Goal: Task Accomplishment & Management: Use online tool/utility

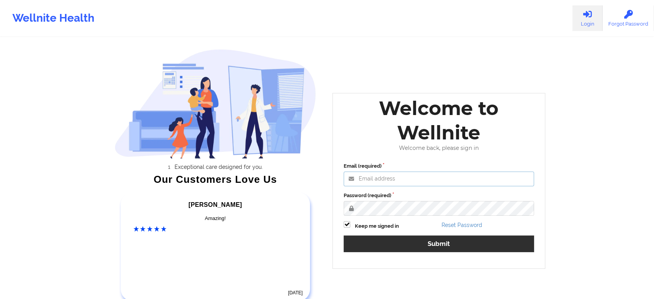
type input "[EMAIL_ADDRESS][DOMAIN_NAME]"
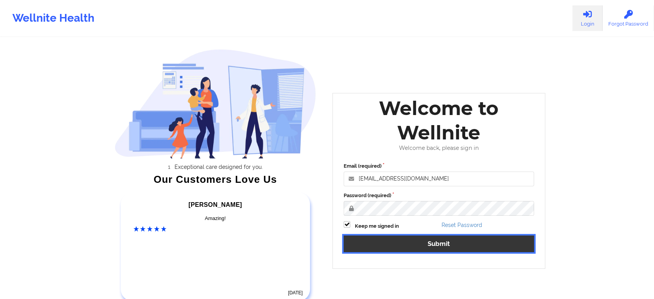
click at [455, 247] on button "Submit" at bounding box center [439, 243] width 191 height 17
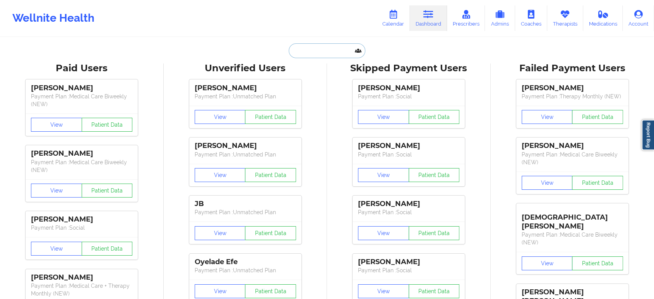
click at [338, 49] on input "text" at bounding box center [327, 50] width 77 height 15
paste input "[PERSON_NAME]"
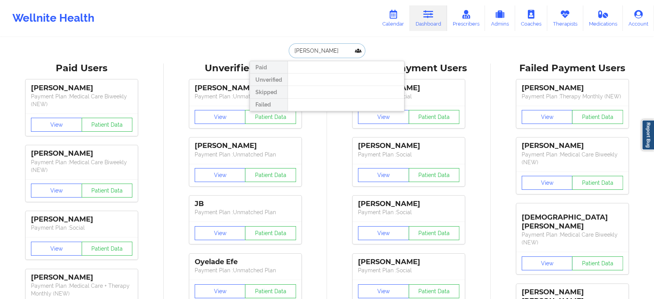
type input "[PERSON_NAME]"
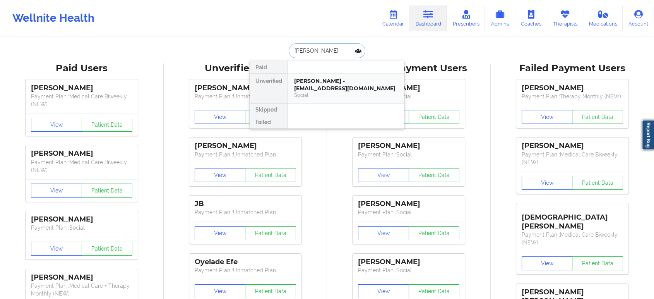
click at [330, 86] on div "[PERSON_NAME] - [EMAIL_ADDRESS][DOMAIN_NAME]" at bounding box center [346, 84] width 104 height 14
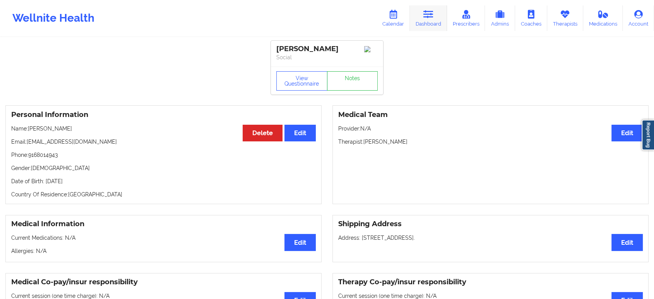
click at [436, 15] on link "Dashboard" at bounding box center [428, 18] width 37 height 26
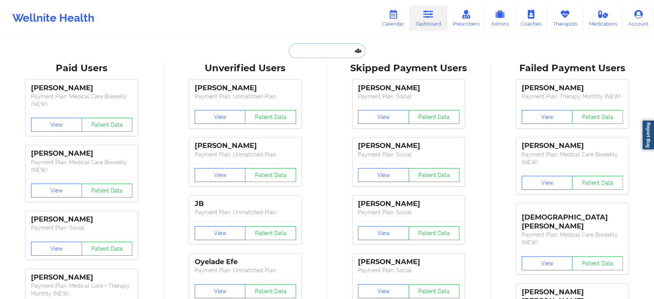
click at [321, 55] on input "text" at bounding box center [327, 50] width 77 height 15
paste input "[EMAIL_ADDRESS][DOMAIN_NAME]"
type input "[EMAIL_ADDRESS][DOMAIN_NAME]"
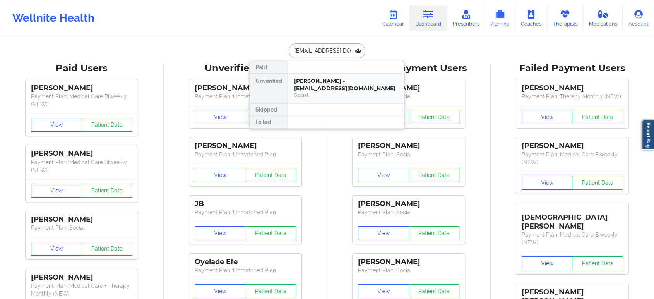
click at [338, 88] on div "[PERSON_NAME] - [EMAIL_ADDRESS][DOMAIN_NAME]" at bounding box center [346, 84] width 104 height 14
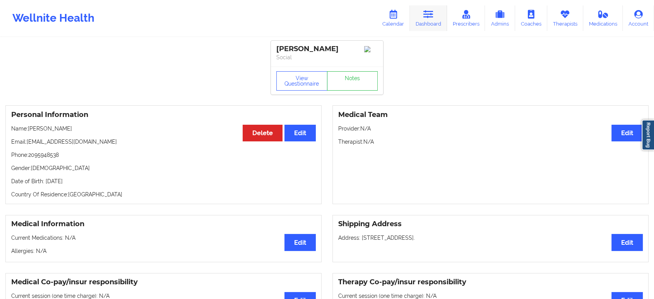
click at [427, 17] on icon at bounding box center [429, 14] width 10 height 9
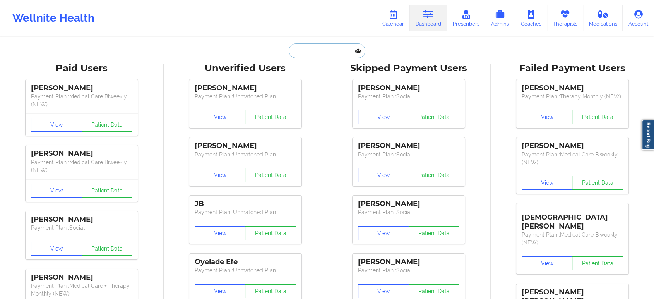
click at [335, 54] on input "text" at bounding box center [327, 50] width 77 height 15
paste input "[PERSON_NAME][EMAIL_ADDRESS][PERSON_NAME][DOMAIN_NAME]"
type input "[PERSON_NAME][EMAIL_ADDRESS][PERSON_NAME][DOMAIN_NAME]"
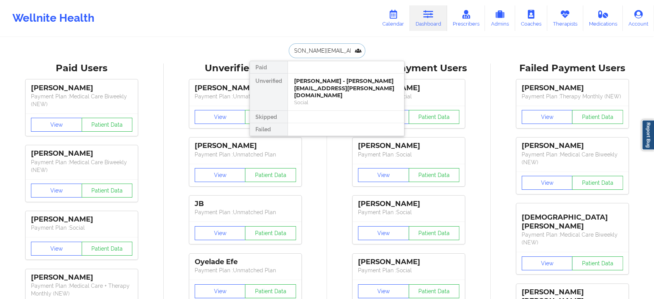
click at [341, 86] on div "[PERSON_NAME] - [PERSON_NAME][EMAIL_ADDRESS][PERSON_NAME][DOMAIN_NAME]" at bounding box center [346, 88] width 104 height 22
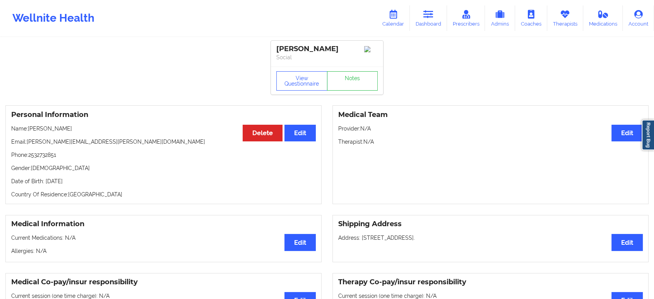
drag, startPoint x: 75, startPoint y: 132, endPoint x: 29, endPoint y: 129, distance: 45.8
click at [29, 129] on p "Name: [PERSON_NAME]" at bounding box center [163, 129] width 305 height 8
copy p "[PERSON_NAME]"
click at [437, 12] on link "Dashboard" at bounding box center [428, 18] width 37 height 26
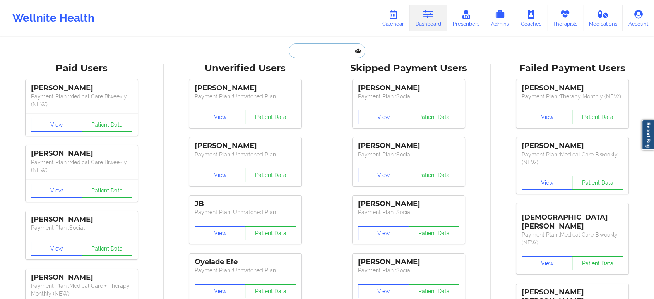
click at [333, 56] on input "text" at bounding box center [327, 50] width 77 height 15
paste input "[PERSON_NAME][DEMOGRAPHIC_DATA]"
type input "[PERSON_NAME][DEMOGRAPHIC_DATA]"
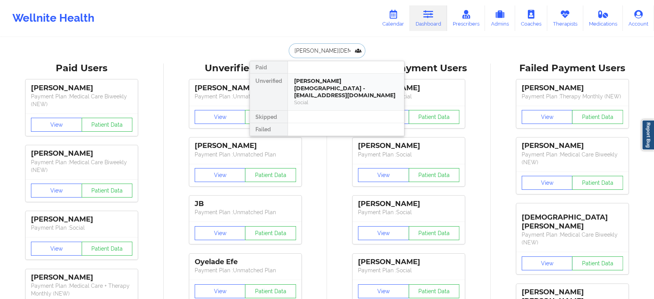
click at [330, 86] on div "[PERSON_NAME][DEMOGRAPHIC_DATA] - [EMAIL_ADDRESS][DOMAIN_NAME]" at bounding box center [346, 88] width 104 height 22
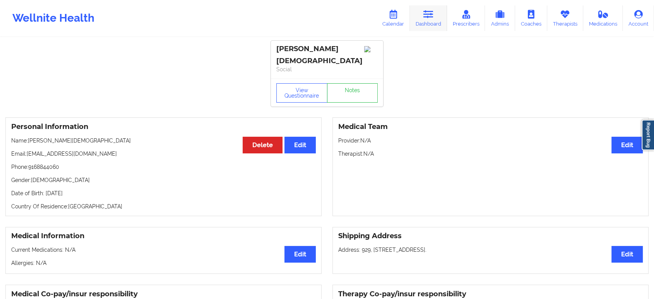
click at [426, 19] on link "Dashboard" at bounding box center [428, 18] width 37 height 26
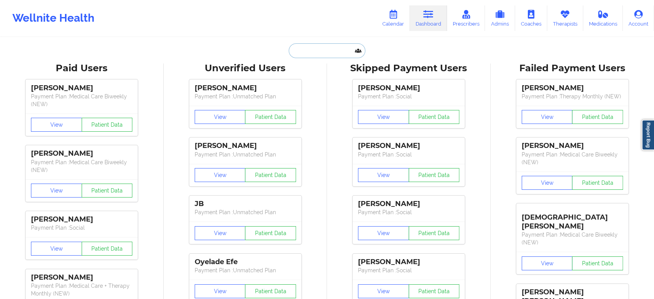
click at [350, 54] on input "text" at bounding box center [327, 50] width 77 height 15
paste input "[EMAIL_ADDRESS][PERSON_NAME][DOMAIN_NAME]"
type input "[EMAIL_ADDRESS][PERSON_NAME][DOMAIN_NAME]"
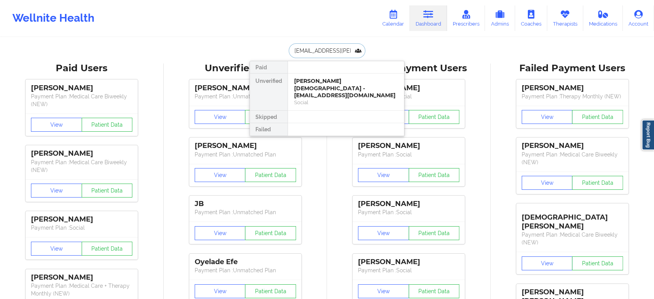
scroll to position [0, 5]
click at [334, 99] on div "Social" at bounding box center [346, 102] width 104 height 7
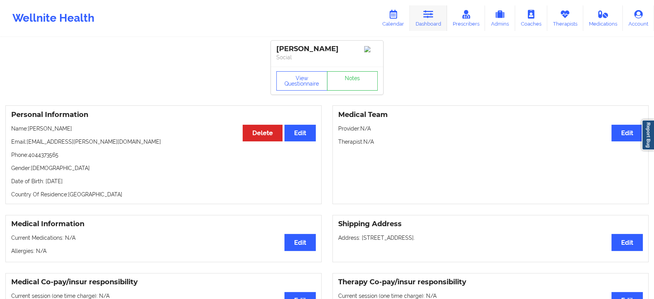
click at [434, 16] on icon at bounding box center [429, 14] width 10 height 9
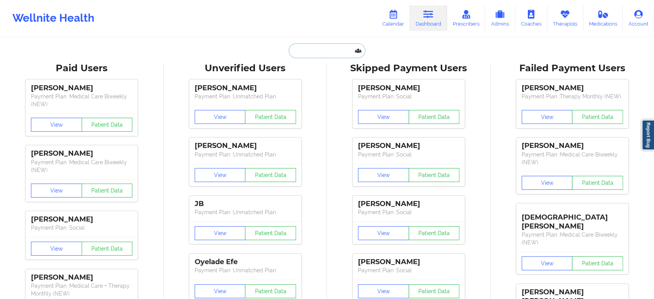
click at [335, 52] on input "text" at bounding box center [327, 50] width 77 height 15
paste input "[PERSON_NAME][EMAIL_ADDRESS][DOMAIN_NAME]"
type input "[PERSON_NAME][EMAIL_ADDRESS][DOMAIN_NAME]"
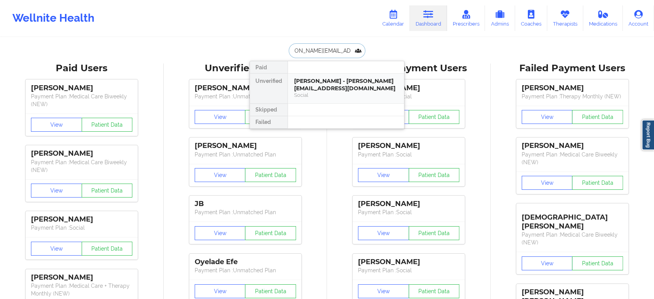
click at [331, 77] on div "[PERSON_NAME] - [PERSON_NAME][EMAIL_ADDRESS][DOMAIN_NAME]" at bounding box center [346, 84] width 104 height 14
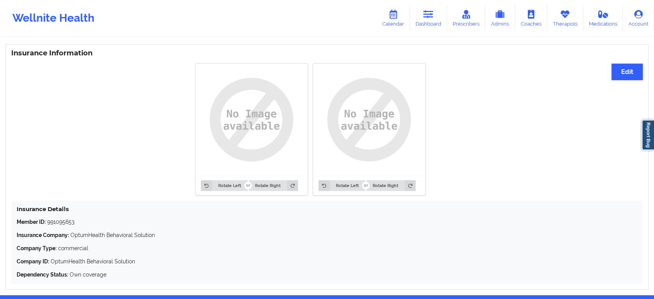
scroll to position [557, 0]
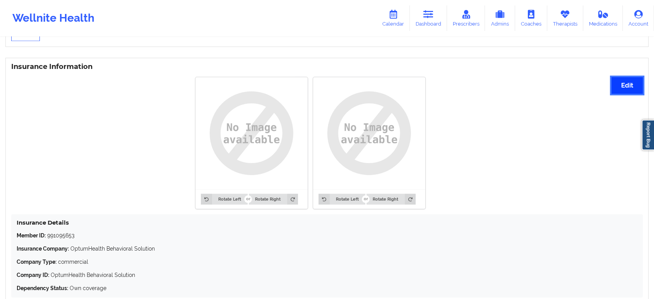
click at [628, 87] on button "Edit" at bounding box center [627, 85] width 31 height 17
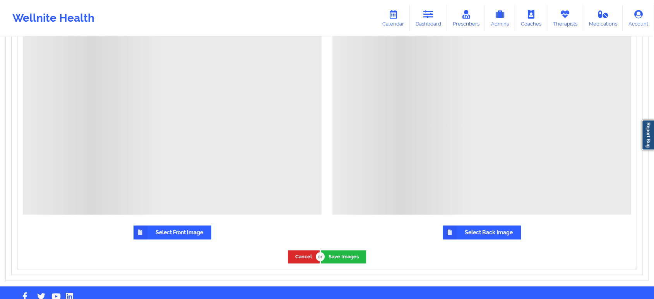
scroll to position [780, 0]
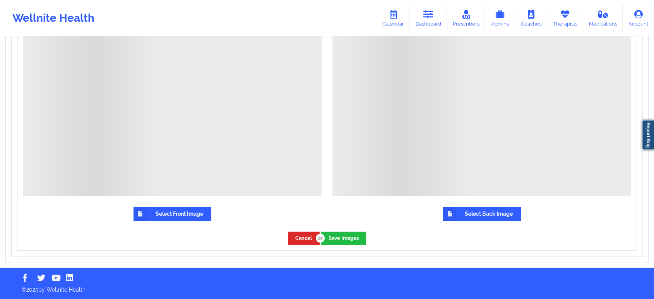
click at [171, 215] on label "Select Front Image" at bounding box center [173, 214] width 78 height 14
click at [0, 0] on input "Select Front Image" at bounding box center [0, 0] width 0 height 0
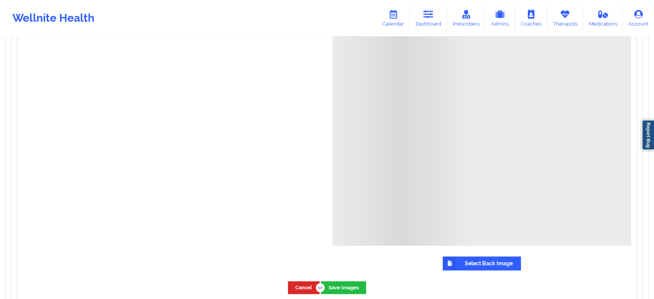
scroll to position [775, 0]
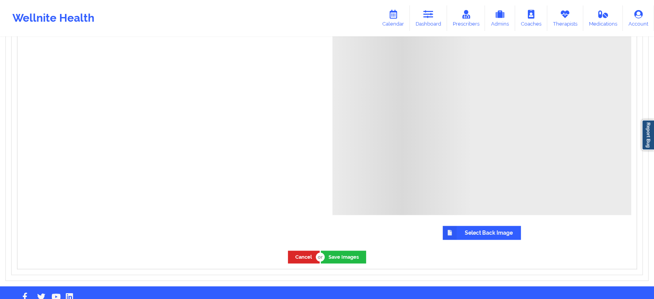
click at [501, 232] on label "Select Back Image" at bounding box center [482, 233] width 78 height 14
click at [0, 0] on input "Select Back Image" at bounding box center [0, 0] width 0 height 0
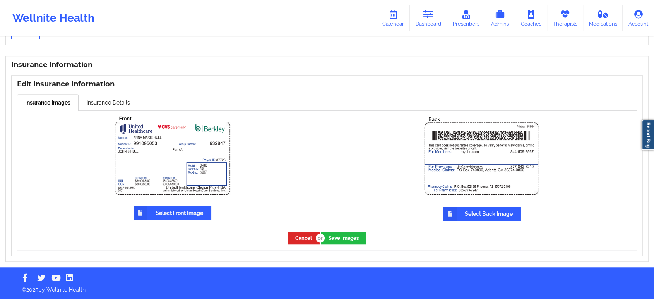
scroll to position [560, 0]
click at [347, 238] on button "Save Images" at bounding box center [343, 238] width 45 height 13
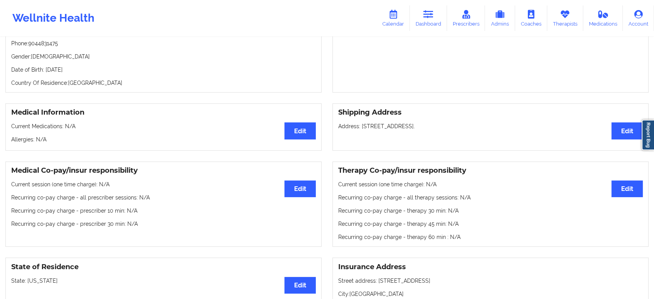
scroll to position [0, 0]
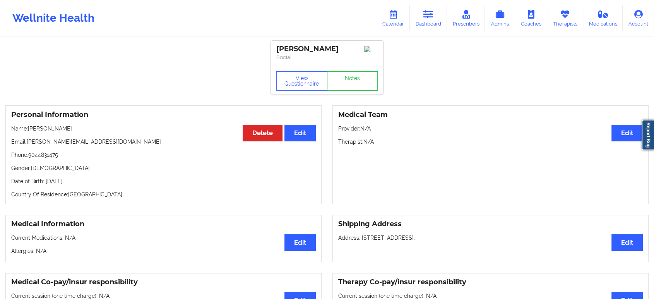
drag, startPoint x: 77, startPoint y: 131, endPoint x: 30, endPoint y: 130, distance: 47.3
click at [30, 130] on p "Name: [PERSON_NAME]" at bounding box center [163, 129] width 305 height 8
copy p "[PERSON_NAME]"
click at [428, 16] on icon at bounding box center [429, 14] width 10 height 9
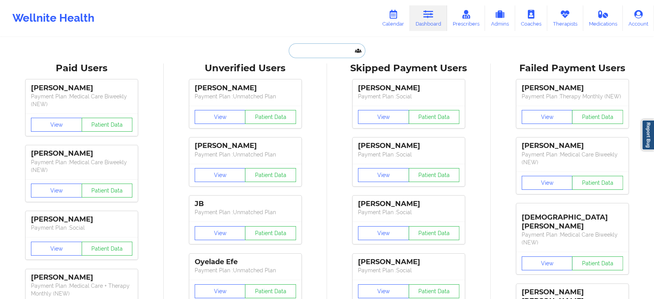
click at [340, 49] on input "text" at bounding box center [327, 50] width 77 height 15
paste input "[PERSON_NAME]"
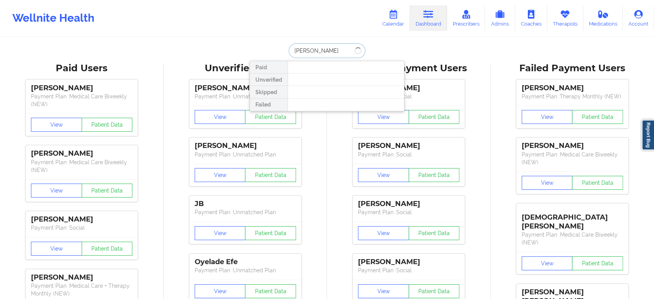
type input "[PERSON_NAME]"
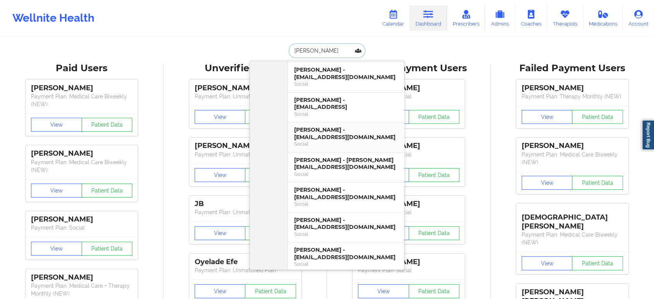
scroll to position [86, 0]
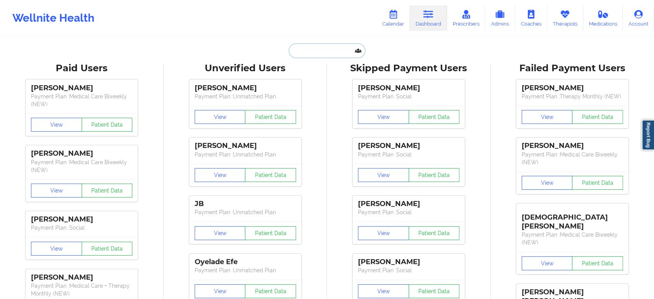
paste input "[PERSON_NAME]"
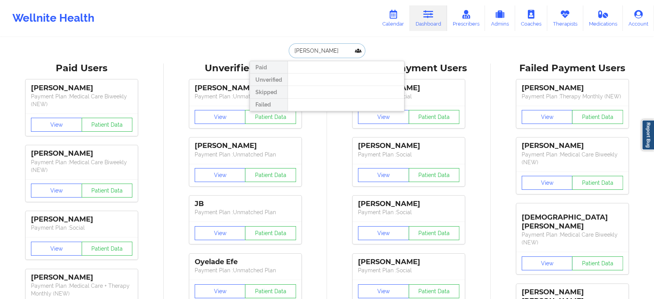
scroll to position [0, 0]
click at [338, 46] on input "[PERSON_NAME]" at bounding box center [327, 50] width 77 height 15
type input "[PERSON_NAME]"
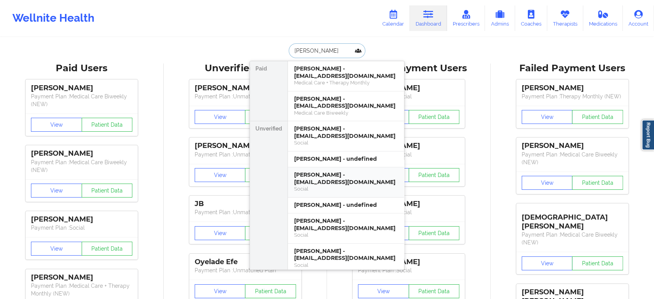
click at [333, 185] on div "[PERSON_NAME] - [EMAIL_ADDRESS][DOMAIN_NAME]" at bounding box center [346, 178] width 104 height 14
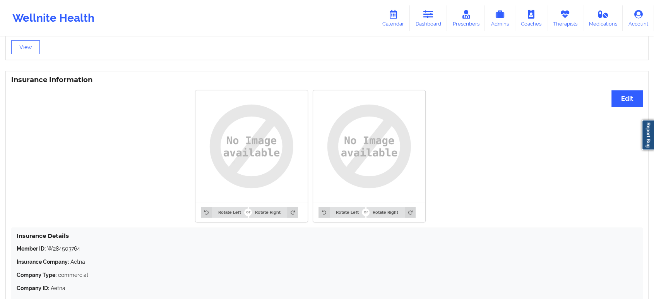
drag, startPoint x: 198, startPoint y: 264, endPoint x: 183, endPoint y: 190, distance: 76.3
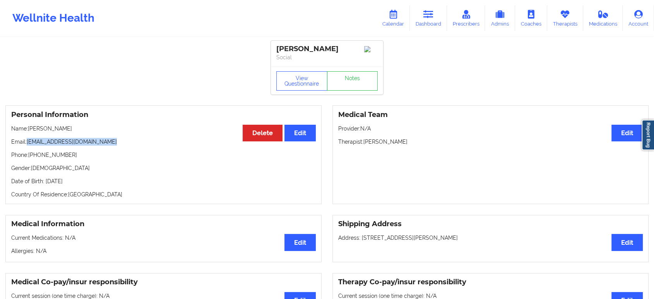
drag, startPoint x: 113, startPoint y: 145, endPoint x: 28, endPoint y: 143, distance: 85.2
click at [28, 143] on p "Email: [EMAIL_ADDRESS][DOMAIN_NAME]" at bounding box center [163, 142] width 305 height 8
copy p "[EMAIL_ADDRESS][DOMAIN_NAME]"
click at [433, 21] on link "Dashboard" at bounding box center [428, 18] width 37 height 26
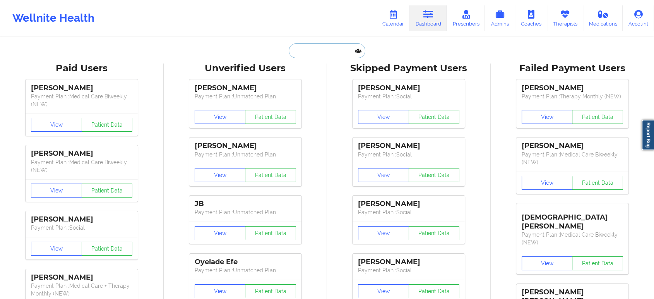
click at [327, 52] on input "text" at bounding box center [327, 50] width 77 height 15
paste input "[PERSON_NAME]"
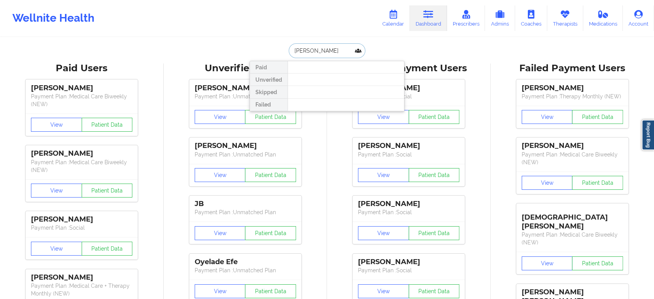
type input "[PERSON_NAME]"
click at [337, 51] on input "[PERSON_NAME]" at bounding box center [327, 50] width 77 height 15
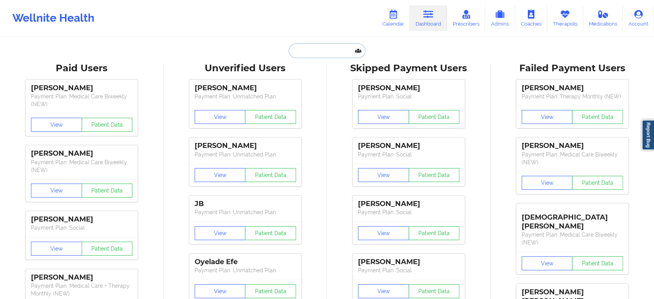
paste input "[EMAIL_ADDRESS][DOMAIN_NAME]"
type input "[EMAIL_ADDRESS][DOMAIN_NAME]"
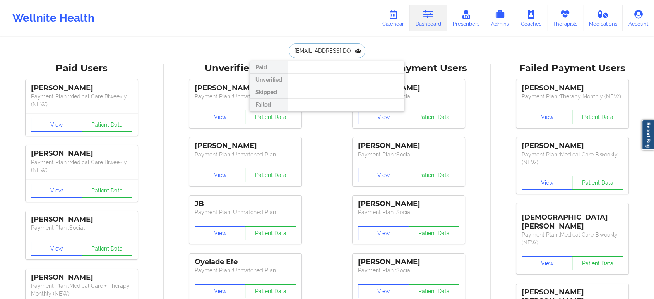
scroll to position [0, 20]
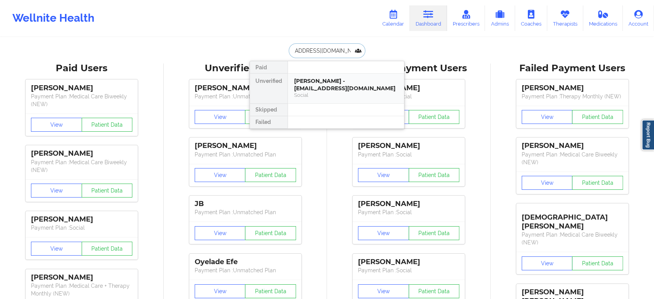
click at [335, 83] on div "[PERSON_NAME] - [EMAIL_ADDRESS][DOMAIN_NAME]" at bounding box center [346, 84] width 104 height 14
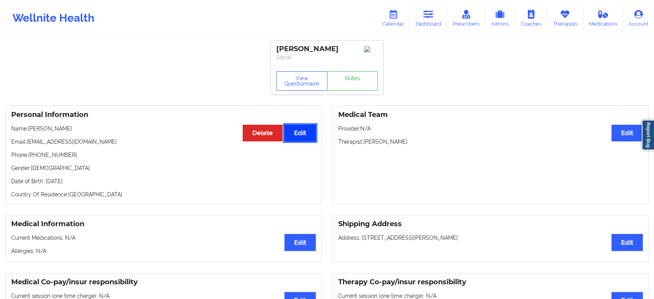
click at [301, 136] on button "Edit" at bounding box center [300, 133] width 31 height 17
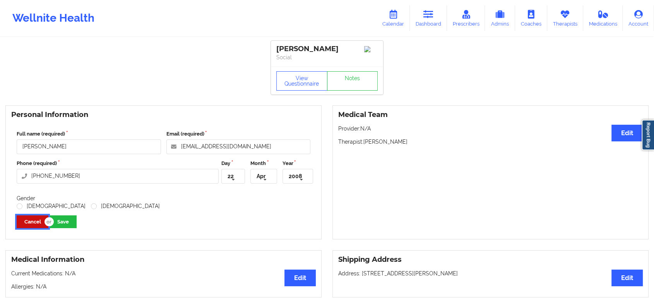
click at [30, 226] on button "Cancel" at bounding box center [33, 221] width 32 height 13
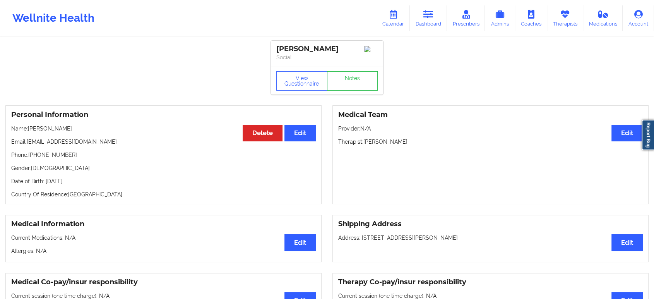
drag, startPoint x: 64, startPoint y: 132, endPoint x: 29, endPoint y: 134, distance: 34.9
click at [29, 132] on p "Name: [PERSON_NAME]" at bounding box center [163, 129] width 305 height 8
copy p "[PERSON_NAME]"
drag, startPoint x: 69, startPoint y: 157, endPoint x: 34, endPoint y: 154, distance: 35.0
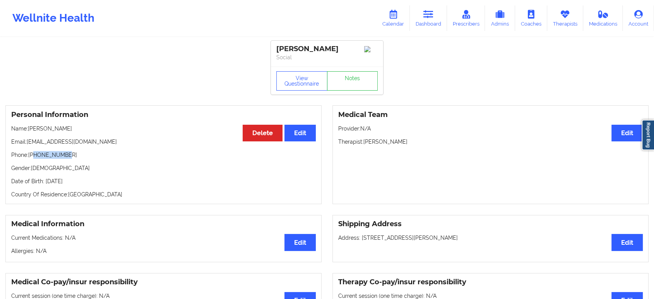
click at [34, 154] on p "Phone: [PHONE_NUMBER]" at bounding box center [163, 155] width 305 height 8
copy p "3525384166"
click at [424, 22] on link "Dashboard" at bounding box center [428, 18] width 37 height 26
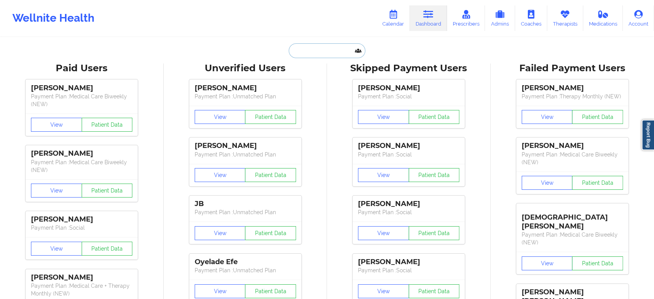
click at [323, 52] on input "text" at bounding box center [327, 50] width 77 height 15
paste input "[EMAIL_ADDRESS][PERSON_NAME][DOMAIN_NAME]"
type input "[EMAIL_ADDRESS][PERSON_NAME][DOMAIN_NAME]"
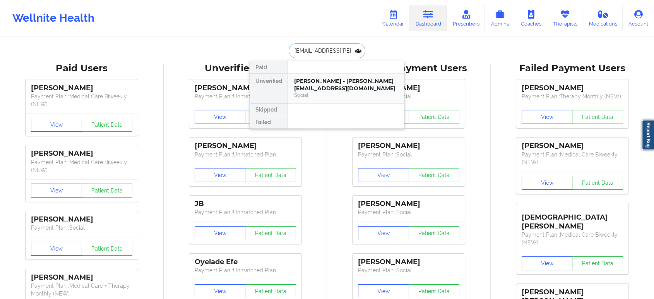
click at [328, 84] on div "[PERSON_NAME] - [PERSON_NAME][EMAIL_ADDRESS][DOMAIN_NAME]" at bounding box center [346, 84] width 104 height 14
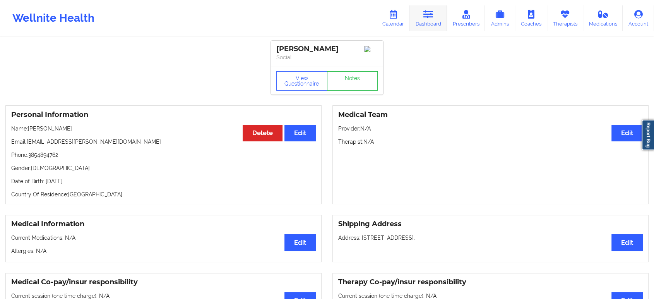
click at [434, 20] on link "Dashboard" at bounding box center [428, 18] width 37 height 26
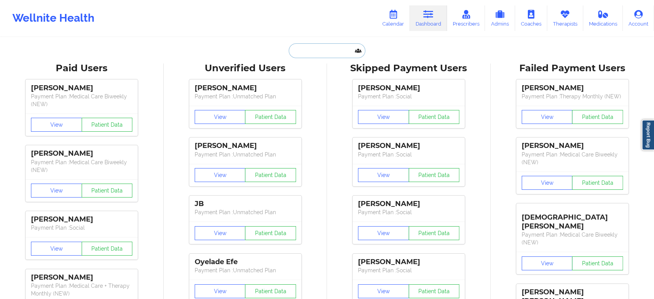
click at [339, 48] on input "text" at bounding box center [327, 50] width 77 height 15
paste input "[PERSON_NAME]"
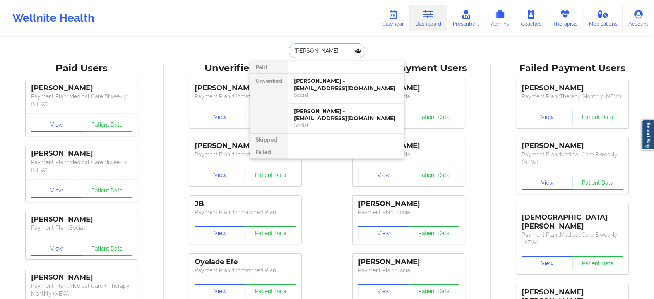
paste input "[EMAIL_ADDRESS][DOMAIN_NAME]"
type input "[EMAIL_ADDRESS][DOMAIN_NAME]"
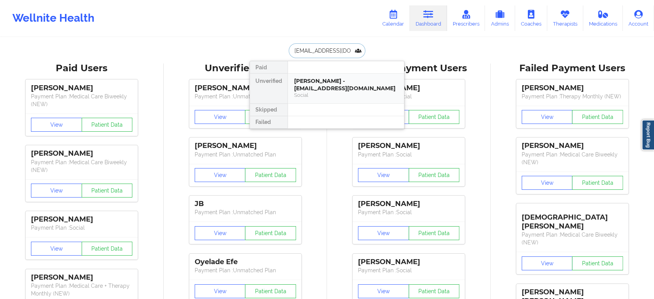
click at [318, 85] on div "[PERSON_NAME] - [EMAIL_ADDRESS][DOMAIN_NAME]" at bounding box center [346, 84] width 104 height 14
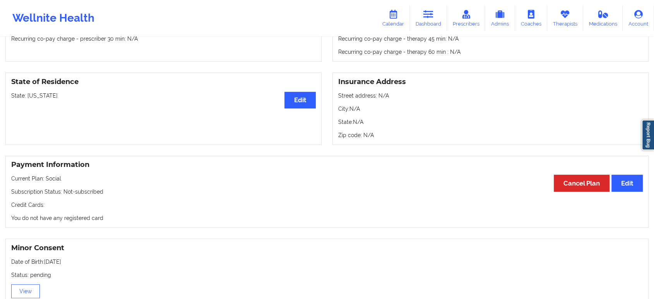
scroll to position [285, 0]
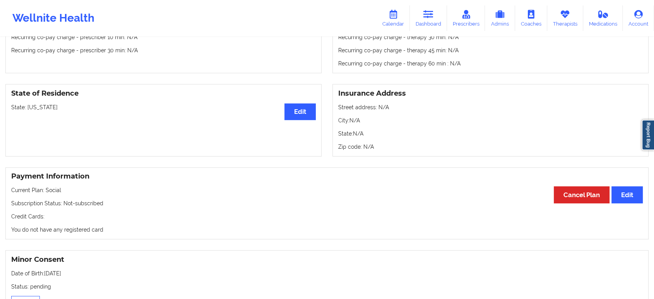
click at [36, 109] on p "State: [US_STATE]" at bounding box center [163, 107] width 305 height 8
copy p "[US_STATE]"
drag, startPoint x: 377, startPoint y: 193, endPoint x: 351, endPoint y: 70, distance: 125.5
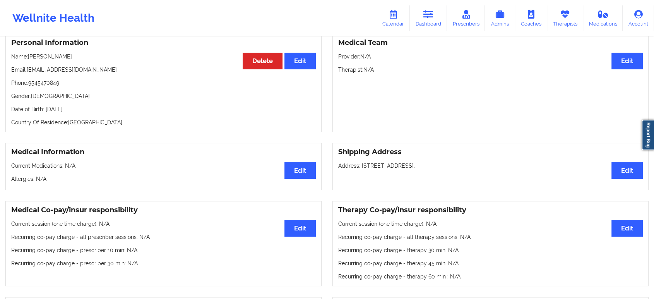
scroll to position [0, 0]
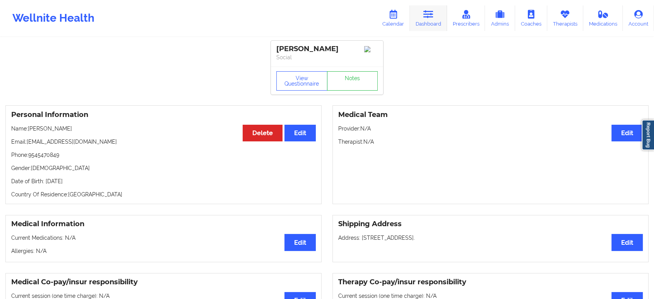
click at [433, 16] on icon at bounding box center [429, 14] width 10 height 9
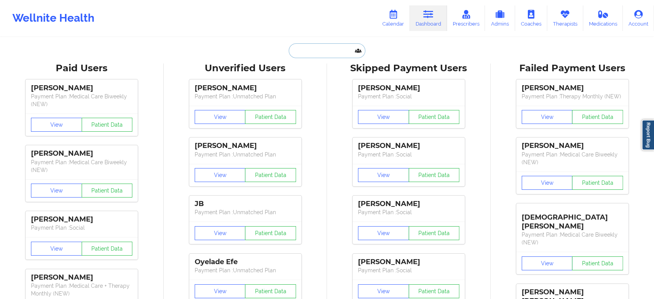
click at [323, 50] on input "text" at bounding box center [327, 50] width 77 height 15
paste input "[PERSON_NAME]"
type input "[PERSON_NAME]"
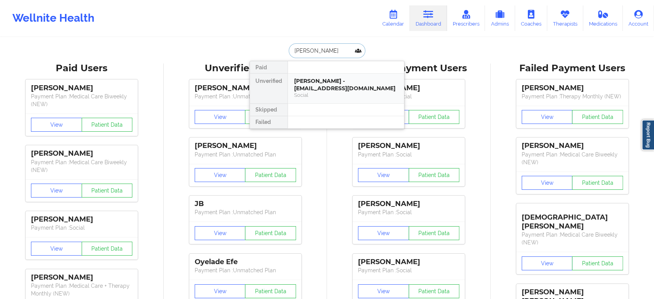
click at [331, 97] on div "Social" at bounding box center [346, 95] width 104 height 7
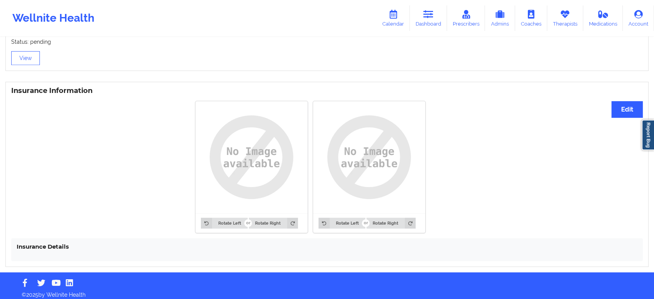
drag, startPoint x: 175, startPoint y: 197, endPoint x: 178, endPoint y: 187, distance: 10.8
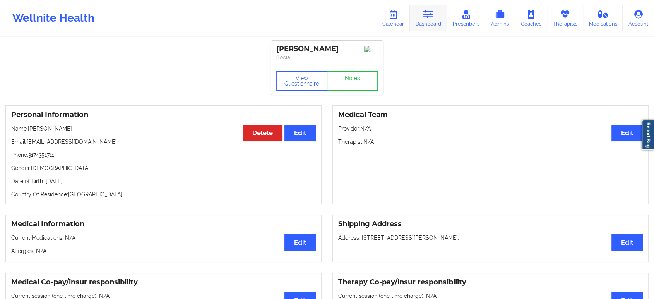
click at [429, 17] on icon at bounding box center [429, 14] width 10 height 9
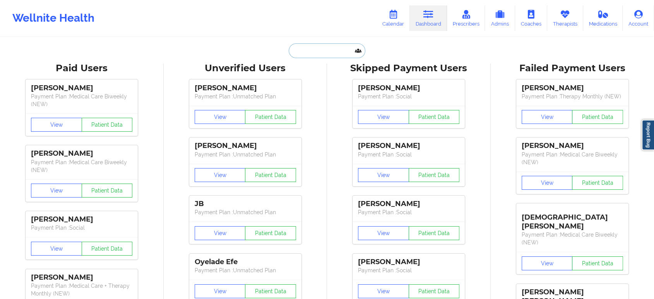
click at [341, 52] on input "text" at bounding box center [327, 50] width 77 height 15
paste input "[PERSON_NAME][EMAIL_ADDRESS][PERSON_NAME][DOMAIN_NAME]"
type input "[PERSON_NAME][EMAIL_ADDRESS][PERSON_NAME][DOMAIN_NAME]"
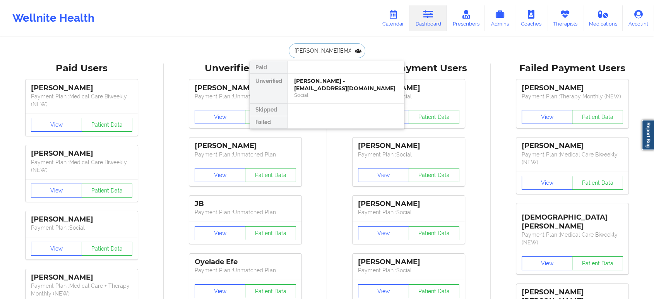
scroll to position [0, 3]
click at [332, 88] on div "Joseph Martinez - [EMAIL_ADDRESS][PERSON_NAME][DOMAIN_NAME]" at bounding box center [346, 88] width 104 height 22
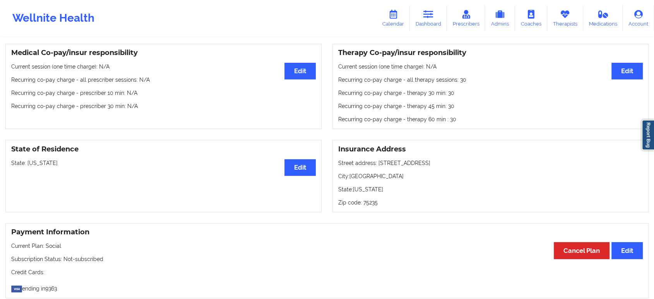
scroll to position [284, 0]
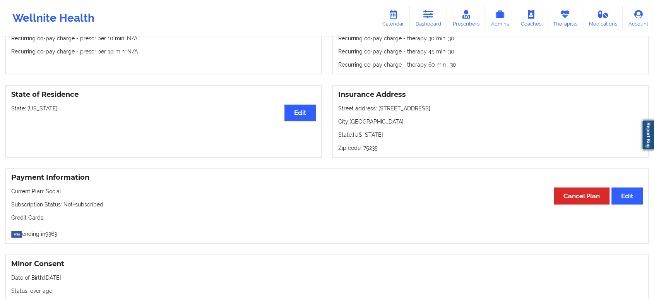
drag, startPoint x: 217, startPoint y: 172, endPoint x: 233, endPoint y: 122, distance: 52.9
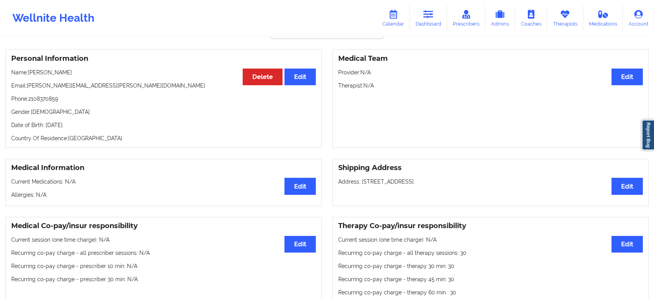
scroll to position [0, 0]
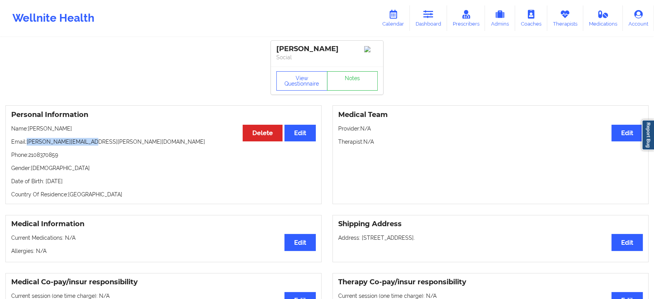
drag, startPoint x: 77, startPoint y: 141, endPoint x: 28, endPoint y: 141, distance: 48.4
click at [28, 141] on p "Email: [PERSON_NAME][EMAIL_ADDRESS][PERSON_NAME][DOMAIN_NAME]" at bounding box center [163, 142] width 305 height 8
copy p "[PERSON_NAME][EMAIL_ADDRESS][PERSON_NAME][DOMAIN_NAME]"
click at [429, 21] on link "Dashboard" at bounding box center [428, 18] width 37 height 26
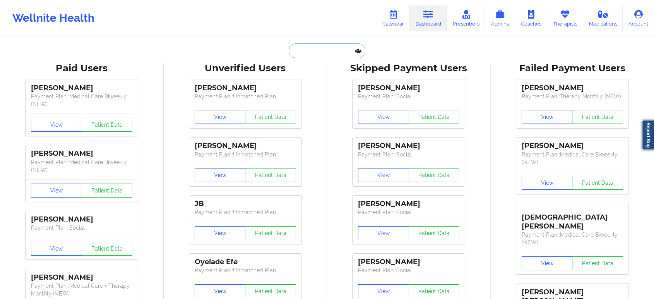
click at [340, 48] on input "text" at bounding box center [327, 50] width 77 height 15
paste input "[EMAIL_ADDRESS][DOMAIN_NAME]"
type input "[EMAIL_ADDRESS][DOMAIN_NAME]"
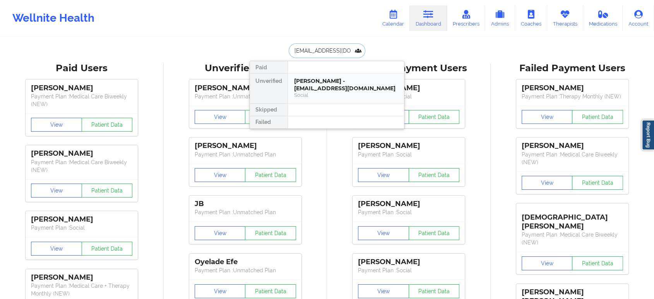
click at [335, 83] on div "[PERSON_NAME] - [EMAIL_ADDRESS][DOMAIN_NAME]" at bounding box center [346, 84] width 104 height 14
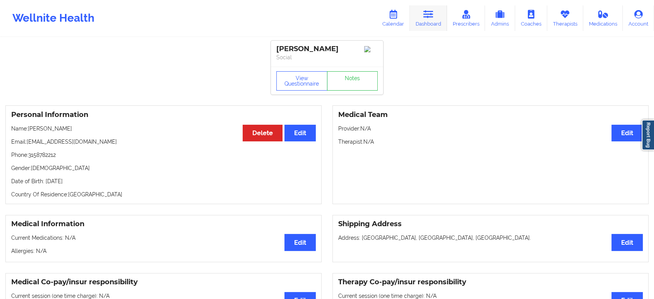
drag, startPoint x: 440, startPoint y: 10, endPoint x: 422, endPoint y: 14, distance: 19.0
click at [440, 11] on link "Dashboard" at bounding box center [428, 18] width 37 height 26
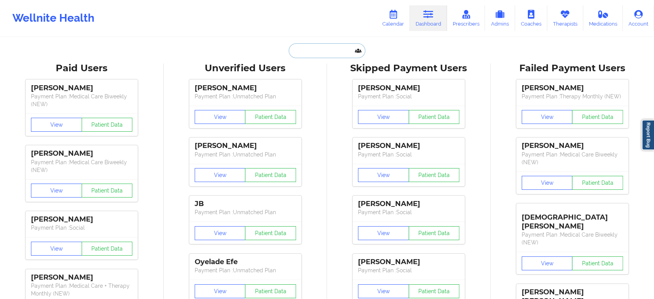
click at [333, 49] on input "text" at bounding box center [327, 50] width 77 height 15
paste input "KIRILL"
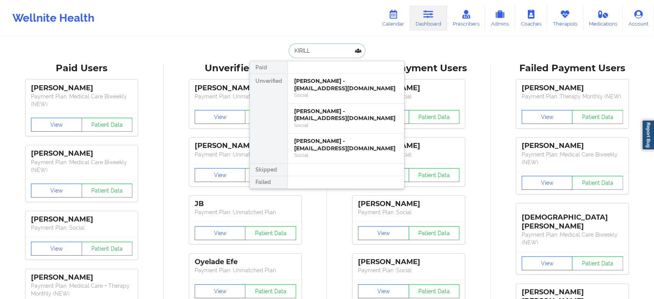
type input "KIRILL"
click at [354, 88] on div "[PERSON_NAME] - [EMAIL_ADDRESS][DOMAIN_NAME]" at bounding box center [346, 84] width 104 height 14
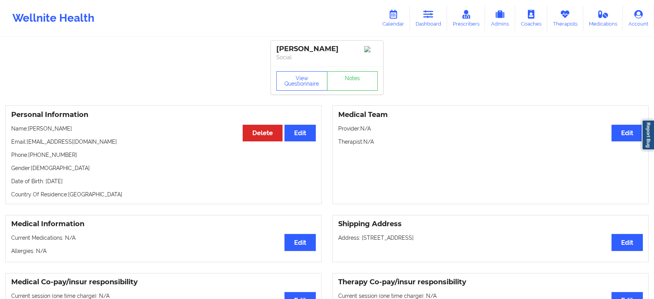
drag, startPoint x: 77, startPoint y: 132, endPoint x: 29, endPoint y: 127, distance: 48.3
click at [29, 127] on p "Name: [PERSON_NAME]" at bounding box center [163, 129] width 305 height 8
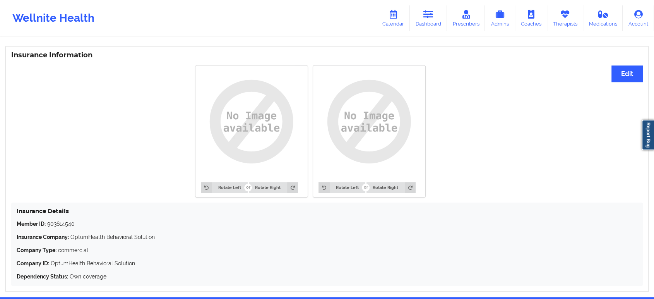
scroll to position [582, 0]
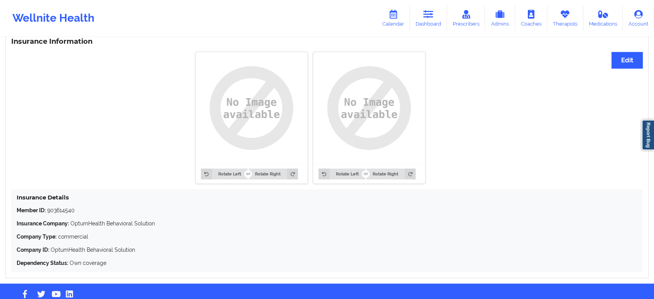
click at [56, 213] on p "Member ID: 903614540" at bounding box center [327, 210] width 621 height 8
copy p "903614540"
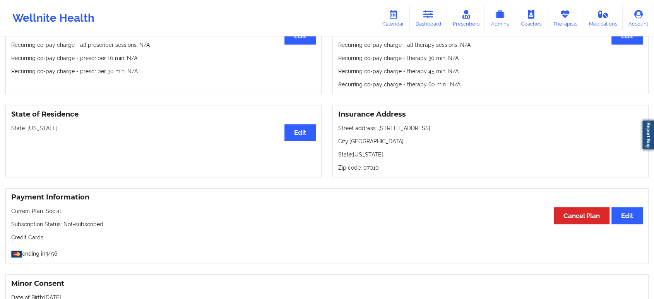
scroll to position [250, 0]
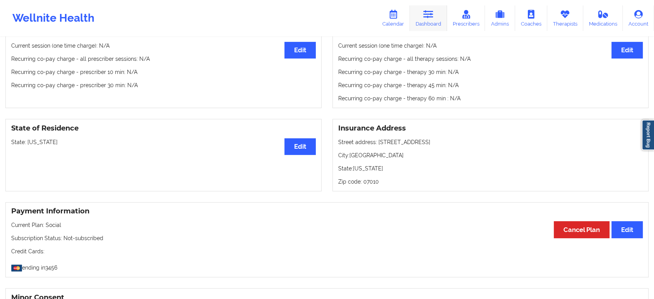
click at [429, 17] on icon at bounding box center [429, 14] width 10 height 9
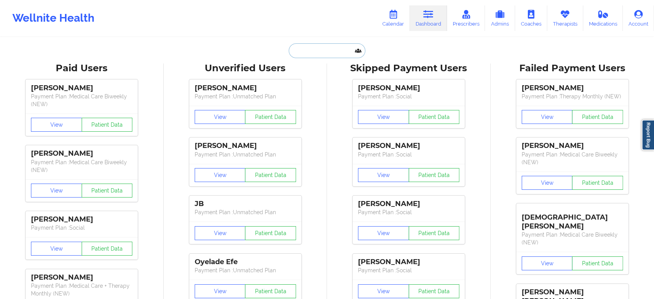
click at [316, 55] on input "text" at bounding box center [327, 50] width 77 height 15
paste input "[EMAIL_ADDRESS][DOMAIN_NAME]"
type input "[EMAIL_ADDRESS][DOMAIN_NAME]"
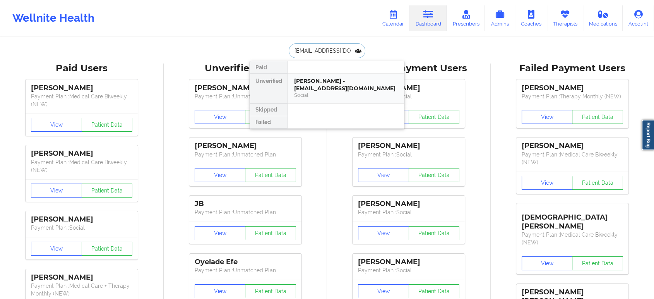
click at [335, 87] on div "[PERSON_NAME] - [EMAIL_ADDRESS][DOMAIN_NAME]" at bounding box center [346, 84] width 104 height 14
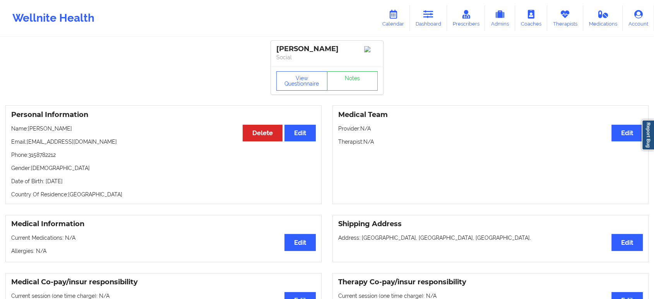
drag, startPoint x: 87, startPoint y: 132, endPoint x: 29, endPoint y: 132, distance: 57.7
click at [29, 132] on p "Name: [PERSON_NAME]" at bounding box center [163, 129] width 305 height 8
copy p "[PERSON_NAME]"
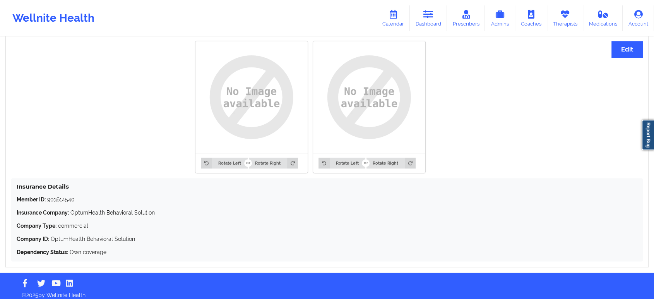
scroll to position [600, 0]
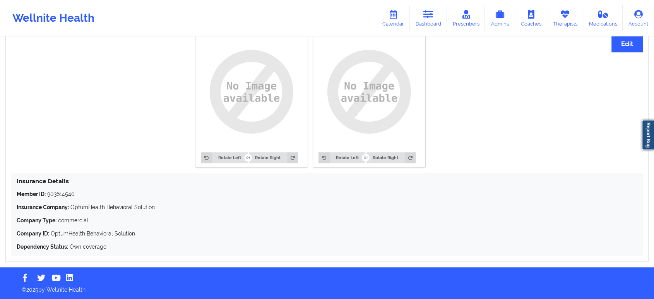
click at [538, 184] on h4 "Insurance Details" at bounding box center [327, 180] width 621 height 7
drag, startPoint x: 437, startPoint y: 141, endPoint x: 436, endPoint y: 136, distance: 5.9
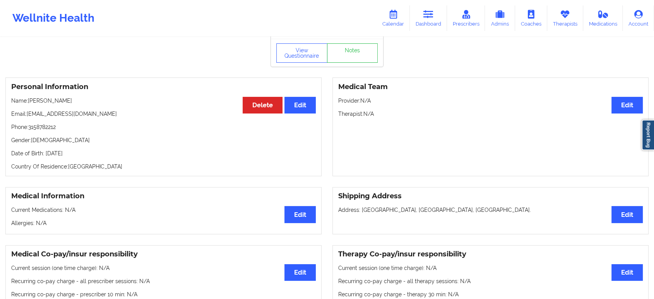
scroll to position [0, 0]
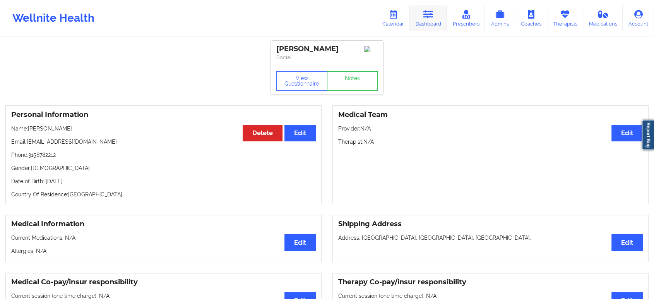
click at [428, 14] on icon at bounding box center [429, 14] width 10 height 9
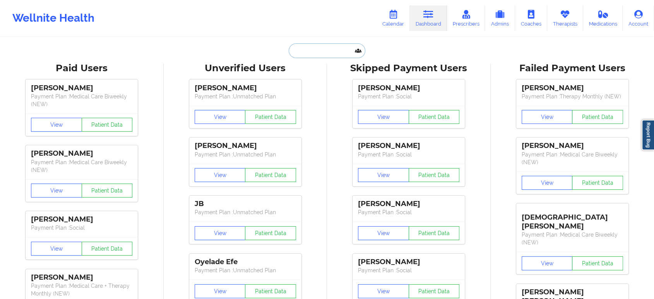
click at [328, 53] on input "text" at bounding box center [327, 50] width 77 height 15
paste input "[PERSON_NAME]"
type input "[PERSON_NAME]"
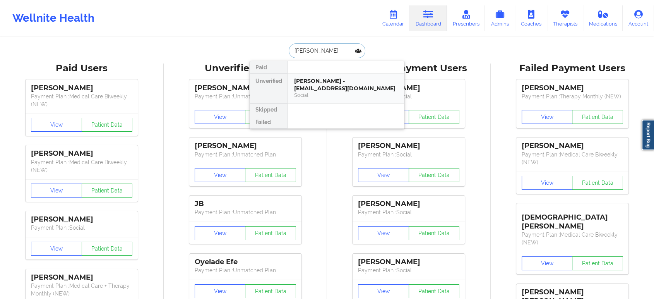
click at [334, 83] on div "[PERSON_NAME] - [EMAIL_ADDRESS][DOMAIN_NAME]" at bounding box center [346, 84] width 104 height 14
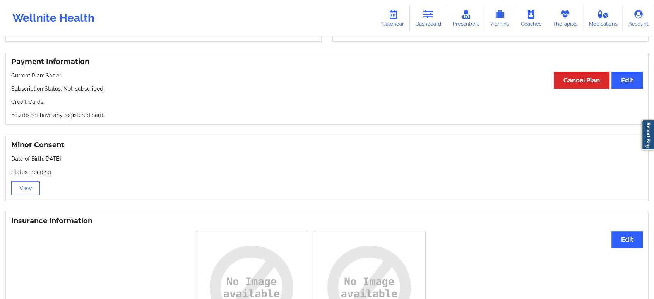
scroll to position [536, 0]
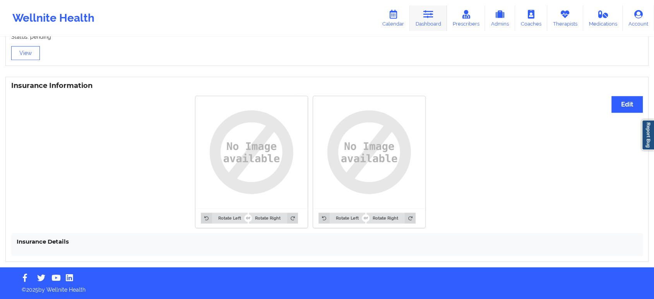
click at [429, 17] on icon at bounding box center [429, 14] width 10 height 9
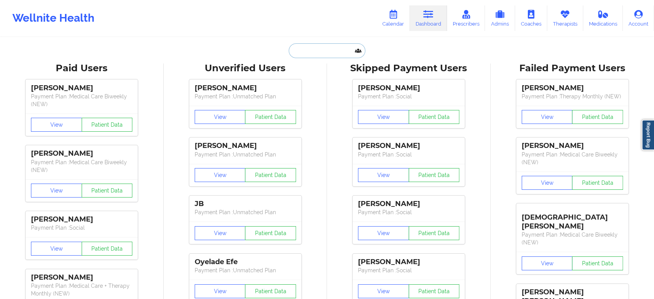
click at [329, 52] on input "text" at bounding box center [327, 50] width 77 height 15
paste input "[EMAIL_ADDRESS][DOMAIN_NAME]"
type input "[EMAIL_ADDRESS][DOMAIN_NAME]"
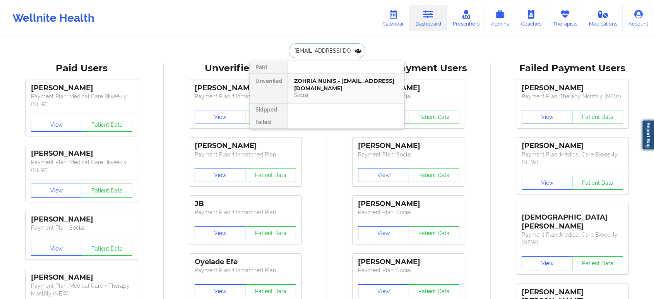
click at [337, 86] on div "ZOHRIA NUNIS - [EMAIL_ADDRESS][DOMAIN_NAME]" at bounding box center [346, 84] width 104 height 14
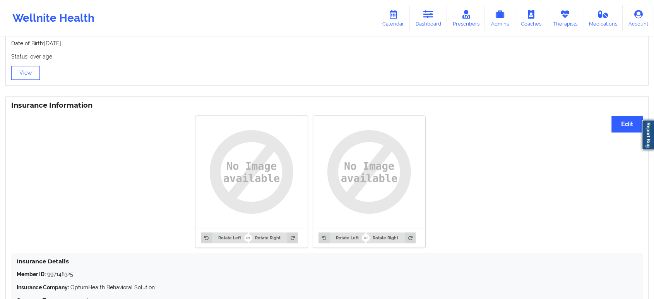
drag, startPoint x: 148, startPoint y: 216, endPoint x: 158, endPoint y: 174, distance: 43.6
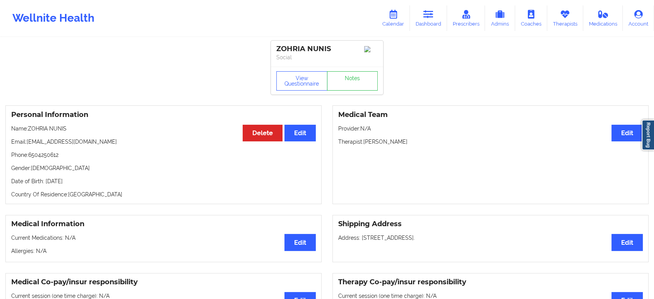
drag, startPoint x: 425, startPoint y: 21, endPoint x: 412, endPoint y: 35, distance: 19.2
click at [425, 21] on link "Dashboard" at bounding box center [428, 18] width 37 height 26
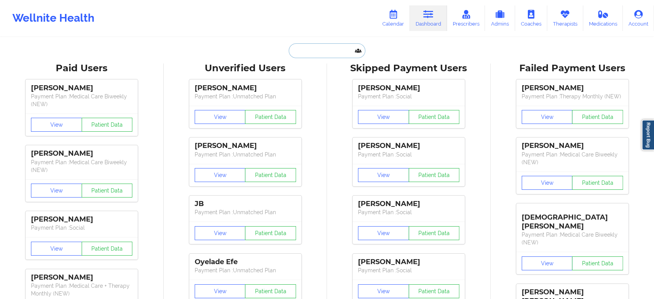
click at [341, 44] on input "text" at bounding box center [327, 50] width 77 height 15
paste input "[PERSON_NAME]"
type input "[PERSON_NAME]"
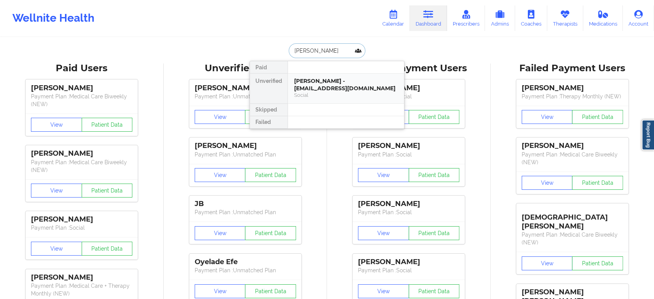
click at [338, 93] on div "Social" at bounding box center [346, 95] width 104 height 7
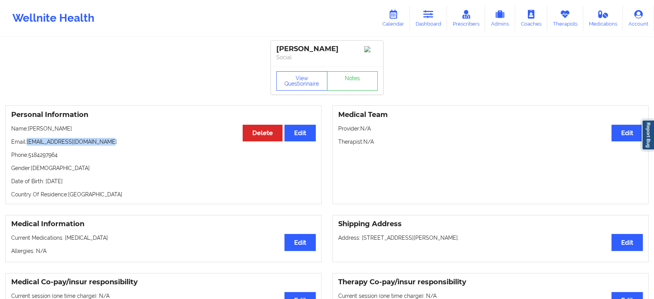
drag, startPoint x: 115, startPoint y: 145, endPoint x: 28, endPoint y: 142, distance: 87.2
click at [28, 142] on p "Email: [EMAIL_ADDRESS][DOMAIN_NAME]" at bounding box center [163, 142] width 305 height 8
copy p "[EMAIL_ADDRESS][DOMAIN_NAME]"
click at [425, 12] on icon at bounding box center [429, 14] width 10 height 9
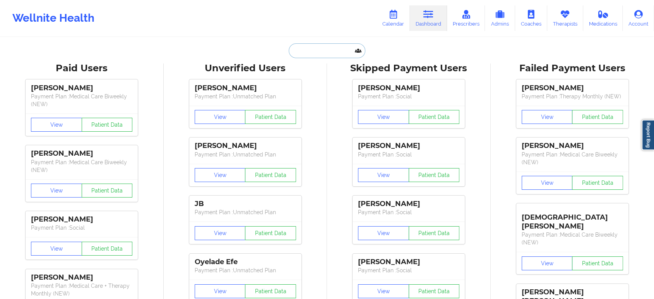
click at [319, 55] on input "text" at bounding box center [327, 50] width 77 height 15
paste input "[PERSON_NAME]"
type input "[PERSON_NAME]"
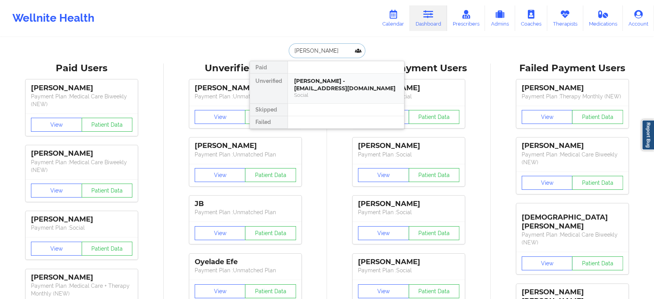
click at [336, 84] on div "[PERSON_NAME] - [EMAIL_ADDRESS][DOMAIN_NAME]" at bounding box center [346, 84] width 104 height 14
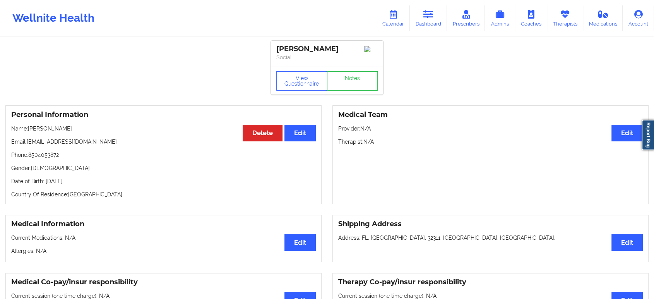
drag, startPoint x: 183, startPoint y: 81, endPoint x: 179, endPoint y: 72, distance: 9.5
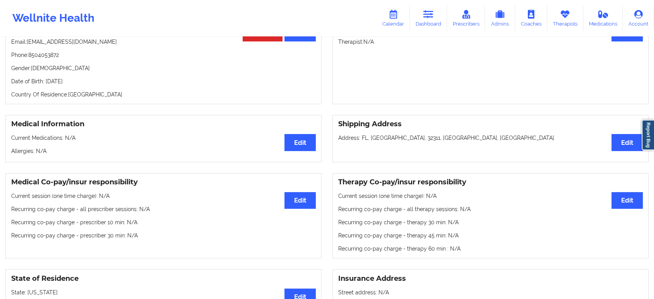
scroll to position [46, 0]
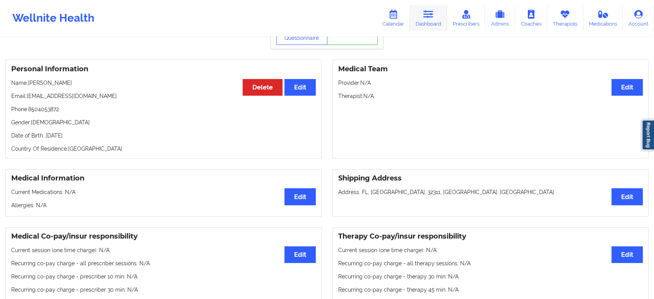
click at [429, 23] on link "Dashboard" at bounding box center [428, 18] width 37 height 26
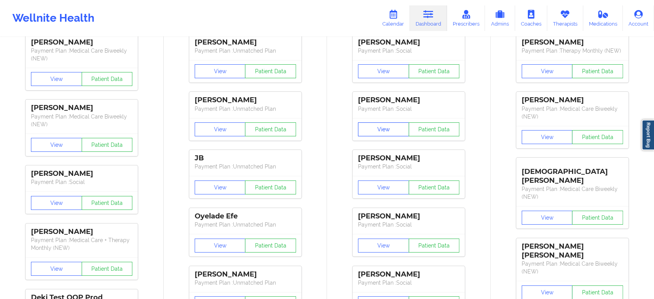
drag, startPoint x: 369, startPoint y: 139, endPoint x: 369, endPoint y: 133, distance: 6.6
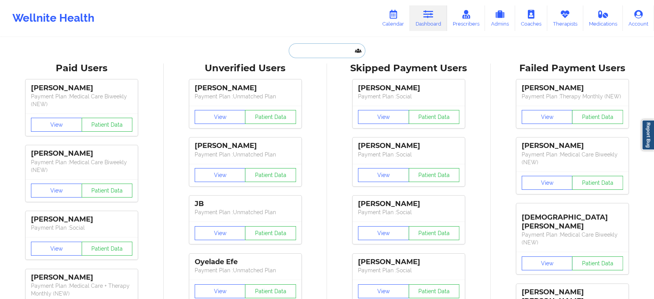
click at [344, 50] on input "text" at bounding box center [327, 50] width 77 height 15
paste input "[EMAIL_ADDRESS][DOMAIN_NAME]"
type input "[EMAIL_ADDRESS][DOMAIN_NAME]"
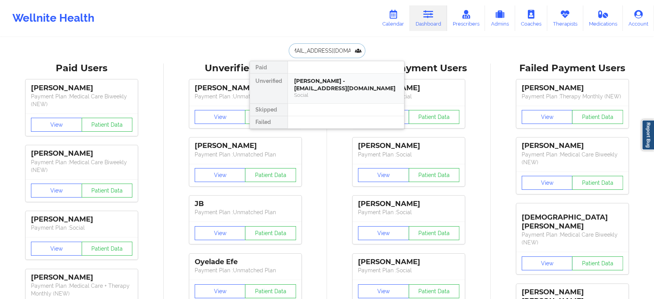
click at [328, 81] on div "[PERSON_NAME] - [EMAIL_ADDRESS][DOMAIN_NAME]" at bounding box center [346, 84] width 104 height 14
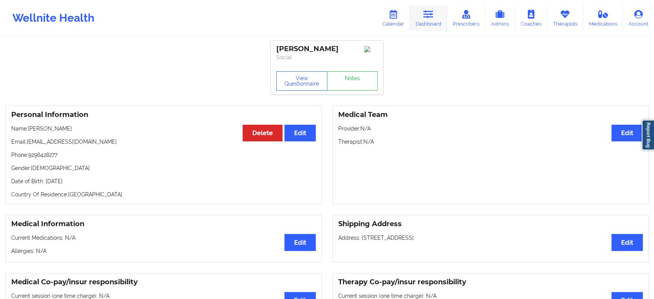
click at [428, 16] on icon at bounding box center [429, 14] width 10 height 9
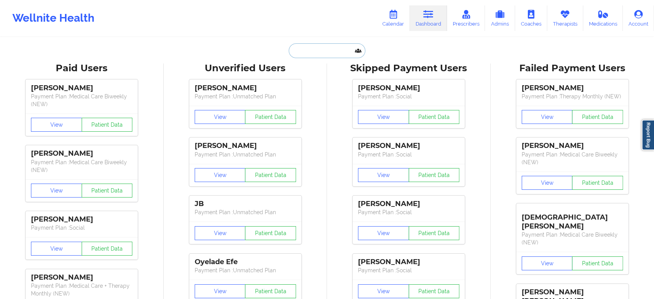
click at [311, 55] on input "text" at bounding box center [327, 50] width 77 height 15
paste input "[PERSON_NAME]"
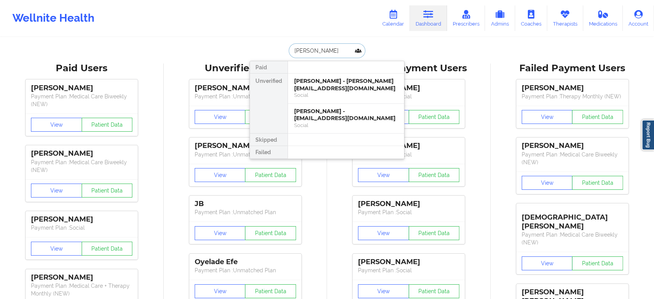
type input "[PERSON_NAME]"
click at [358, 96] on div "Social" at bounding box center [346, 95] width 104 height 7
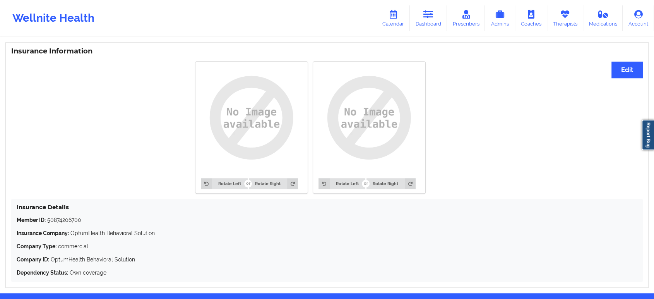
drag, startPoint x: 168, startPoint y: 187, endPoint x: 163, endPoint y: 179, distance: 8.8
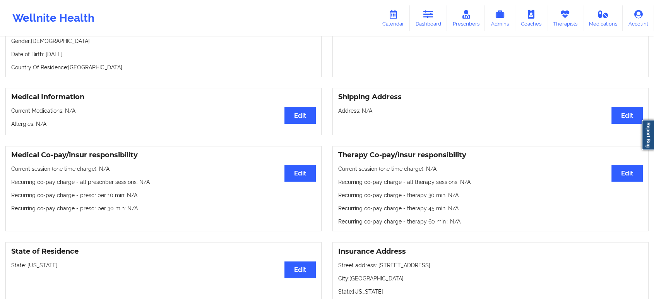
scroll to position [84, 0]
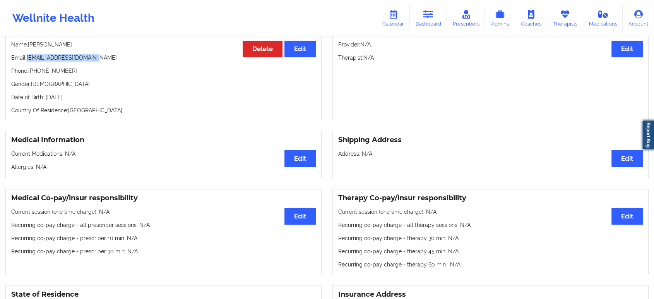
drag, startPoint x: 103, startPoint y: 61, endPoint x: 27, endPoint y: 59, distance: 76.3
click at [27, 59] on p "Email: [PERSON_NAME][EMAIL_ADDRESS][DOMAIN_NAME]" at bounding box center [163, 58] width 305 height 8
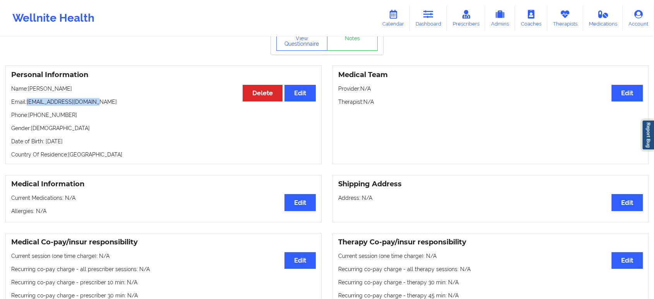
scroll to position [0, 0]
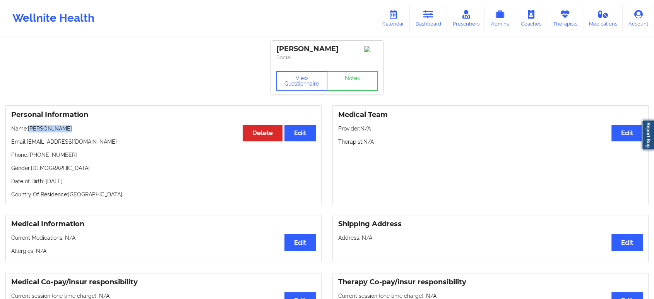
drag, startPoint x: 68, startPoint y: 131, endPoint x: 28, endPoint y: 127, distance: 40.5
click at [28, 127] on p "Name: [PERSON_NAME]" at bounding box center [163, 129] width 305 height 8
click at [436, 11] on link "Dashboard" at bounding box center [428, 18] width 37 height 26
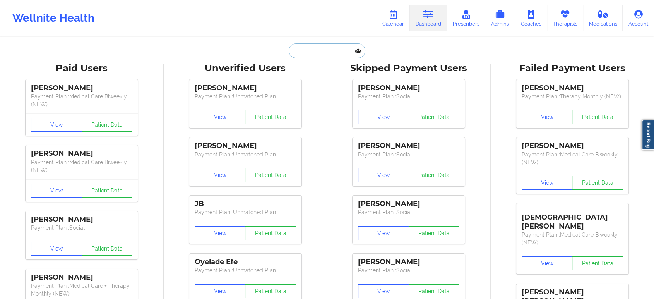
click at [342, 53] on input "text" at bounding box center [327, 50] width 77 height 15
paste input "[PERSON_NAME]"
type input "[PERSON_NAME]"
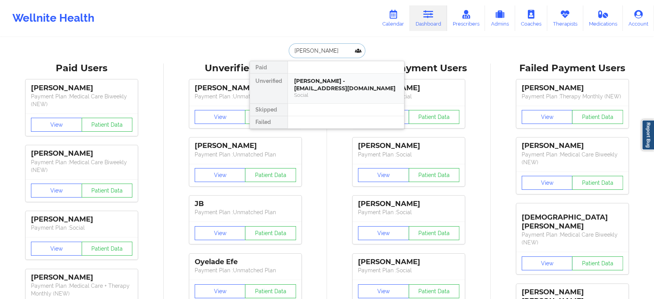
click at [325, 84] on div "[PERSON_NAME] - [EMAIL_ADDRESS][DOMAIN_NAME]" at bounding box center [346, 84] width 104 height 14
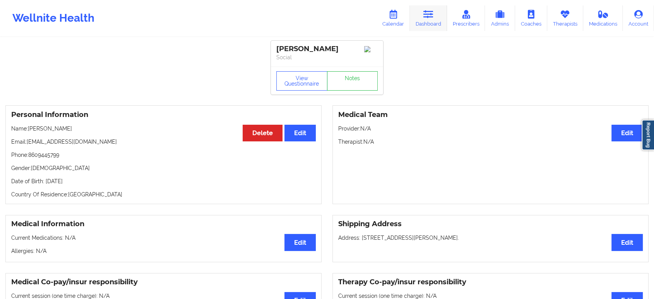
click at [437, 23] on link "Dashboard" at bounding box center [428, 18] width 37 height 26
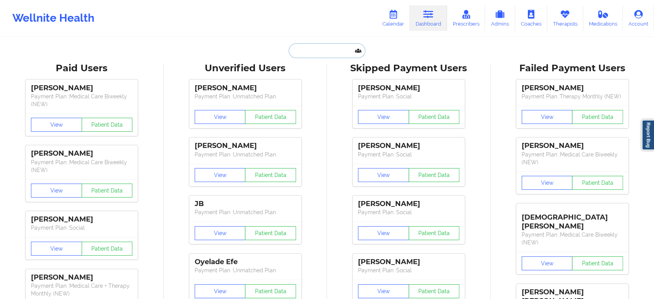
click at [349, 52] on input "text" at bounding box center [327, 50] width 77 height 15
paste input "YEN NHI LE"
type input "YEN NHI LE"
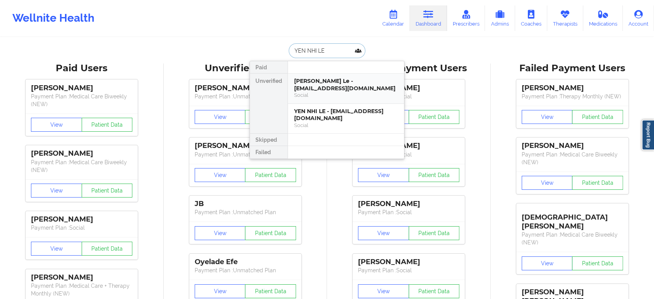
click at [376, 85] on div "[PERSON_NAME] Le - [EMAIL_ADDRESS][DOMAIN_NAME]" at bounding box center [346, 84] width 104 height 14
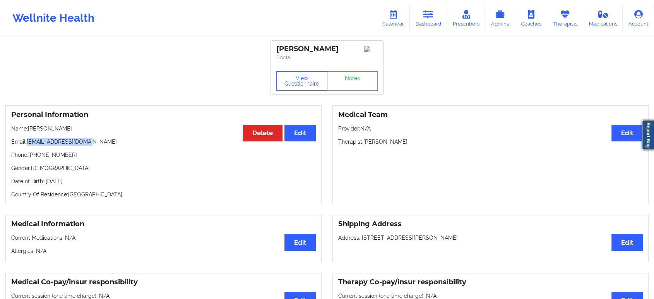
drag, startPoint x: 92, startPoint y: 146, endPoint x: 29, endPoint y: 141, distance: 63.7
click at [29, 141] on p "Email: [EMAIL_ADDRESS][DOMAIN_NAME]" at bounding box center [163, 142] width 305 height 8
